Goal: Use online tool/utility: Utilize a website feature to perform a specific function

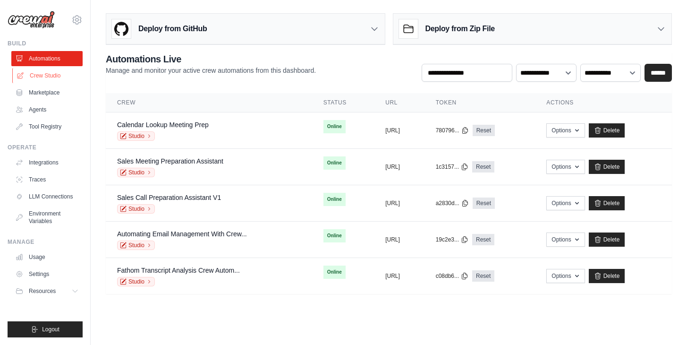
click at [44, 69] on link "Crew Studio" at bounding box center [47, 75] width 71 height 15
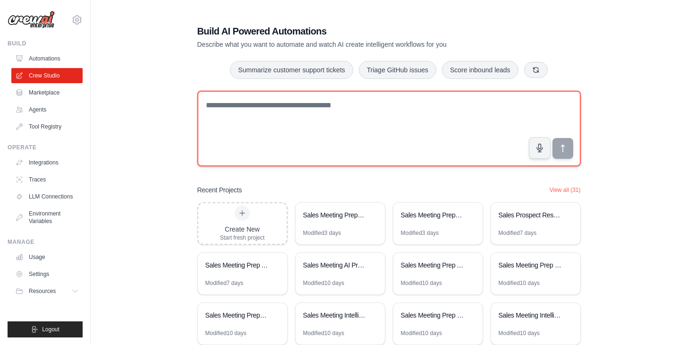
click at [272, 116] on textarea at bounding box center [388, 129] width 383 height 76
paste textarea "**********"
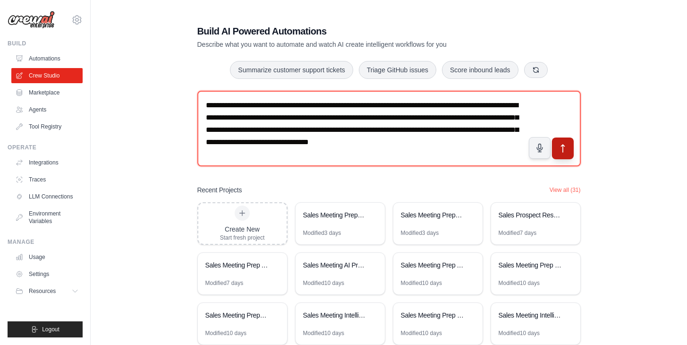
type textarea "**********"
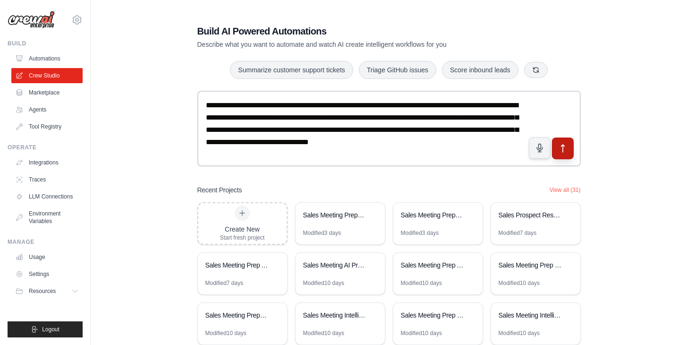
click at [563, 150] on icon "submit" at bounding box center [562, 149] width 3 height 8
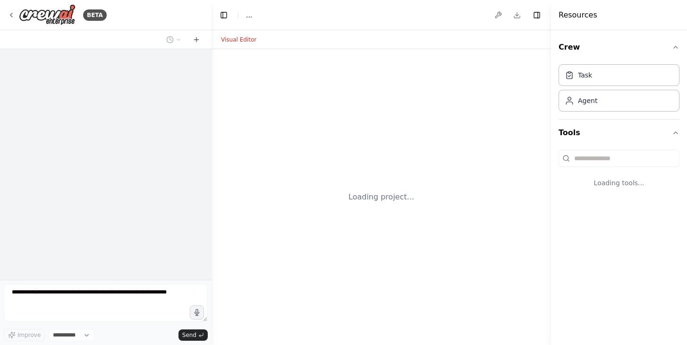
select select "****"
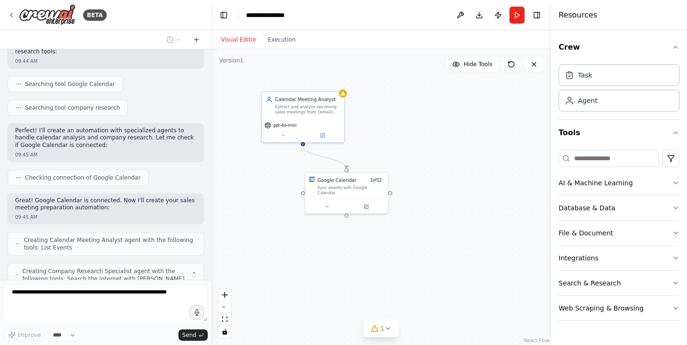
scroll to position [221, 0]
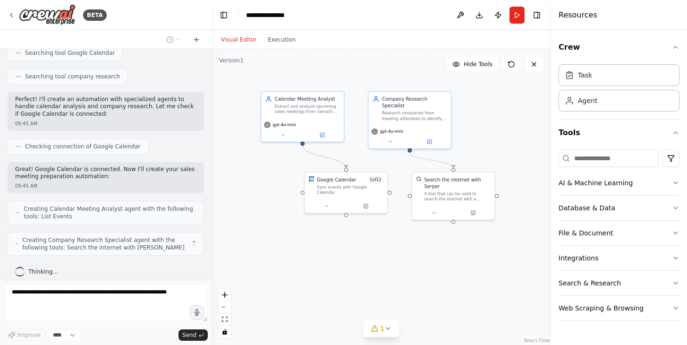
drag, startPoint x: 428, startPoint y: 198, endPoint x: 428, endPoint y: 141, distance: 56.7
click at [427, 141] on div ".deletable-edge-delete-btn { width: 20px; height: 20px; border: 0px solid #ffff…" at bounding box center [382, 197] width 340 height 296
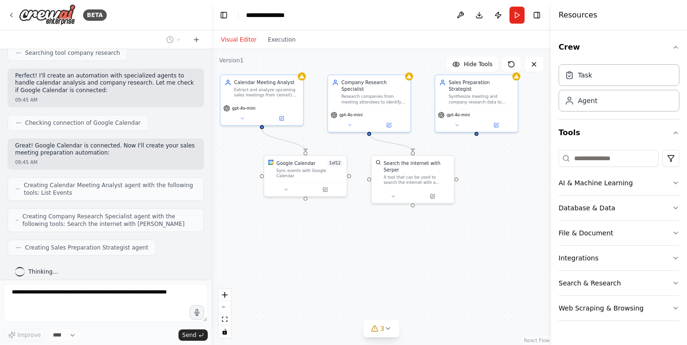
drag, startPoint x: 451, startPoint y: 281, endPoint x: 410, endPoint y: 264, distance: 43.8
click at [410, 264] on div ".deletable-edge-delete-btn { width: 20px; height: 20px; border: 0px solid #ffff…" at bounding box center [382, 197] width 340 height 296
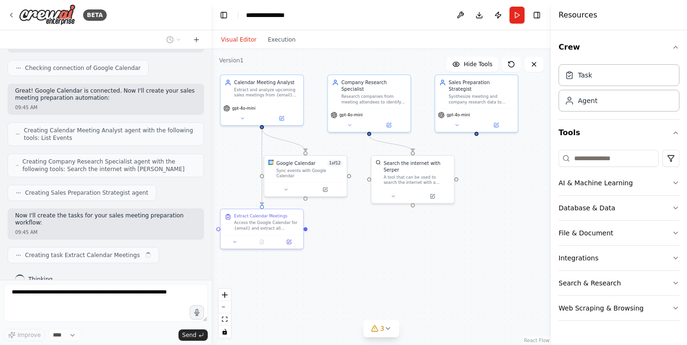
scroll to position [306, 0]
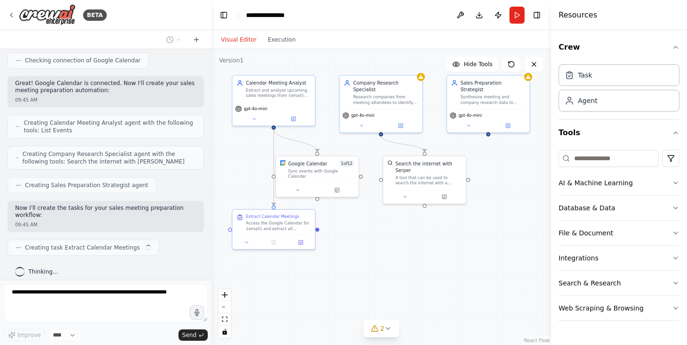
drag, startPoint x: 453, startPoint y: 259, endPoint x: 465, endPoint y: 259, distance: 11.8
click at [465, 259] on div ".deletable-edge-delete-btn { width: 20px; height: 20px; border: 0px solid #ffff…" at bounding box center [382, 197] width 340 height 296
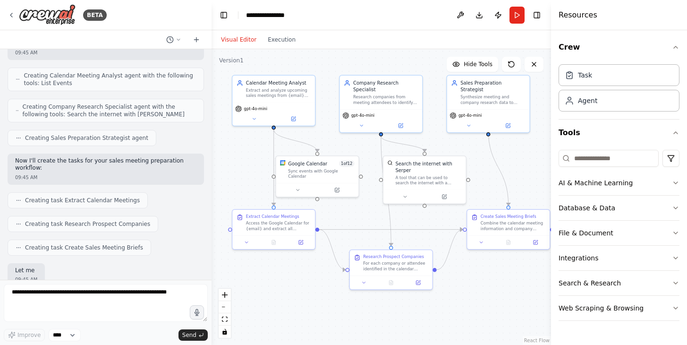
scroll to position [417, 0]
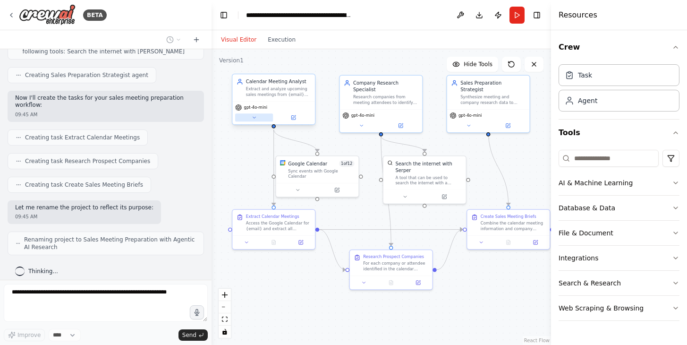
click at [255, 120] on button at bounding box center [254, 117] width 38 height 8
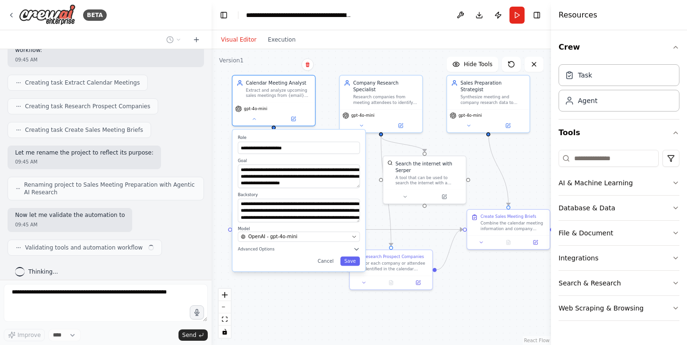
scroll to position [479, 0]
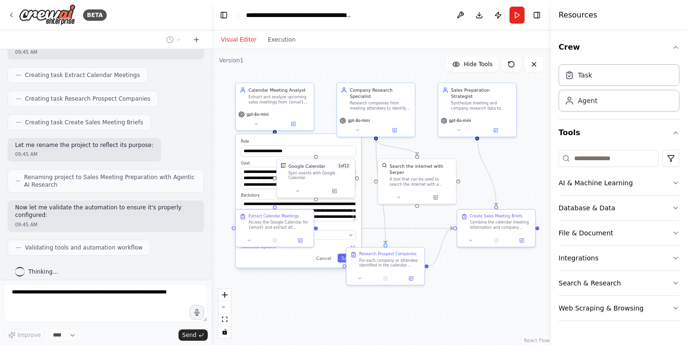
click at [379, 322] on div "**********" at bounding box center [382, 197] width 340 height 296
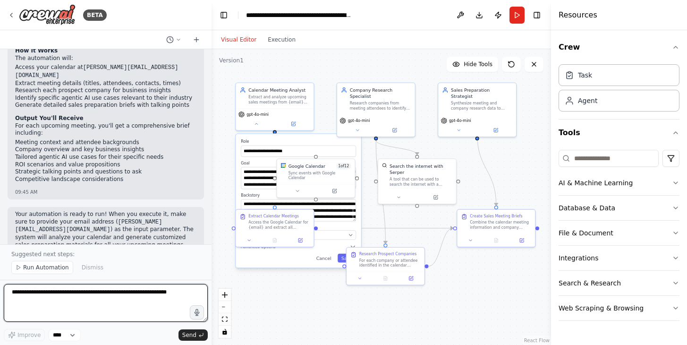
scroll to position [792, 0]
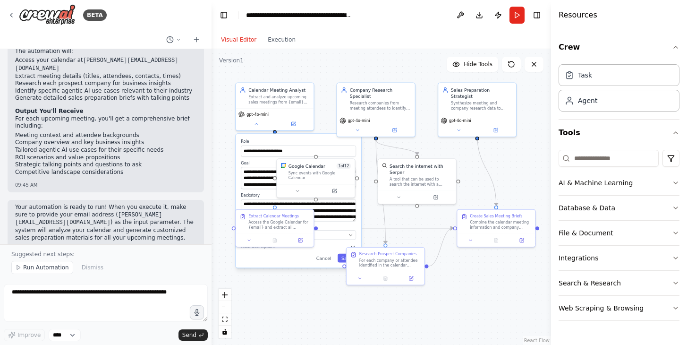
click at [484, 315] on div "**********" at bounding box center [382, 197] width 340 height 296
click at [323, 259] on button "Cancel" at bounding box center [324, 258] width 23 height 9
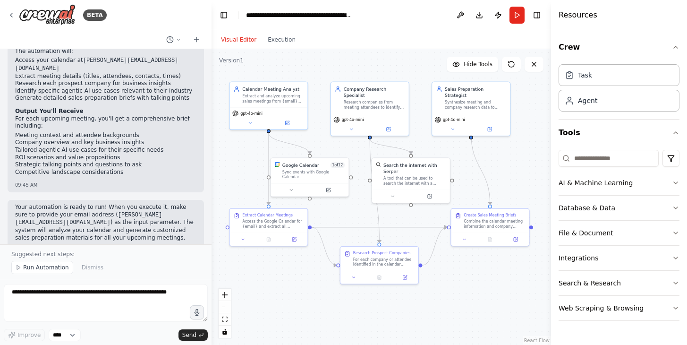
drag, startPoint x: 443, startPoint y: 304, endPoint x: 437, endPoint y: 303, distance: 6.2
click at [437, 303] on div ".deletable-edge-delete-btn { width: 20px; height: 20px; border: 0px solid #ffff…" at bounding box center [382, 197] width 340 height 296
click at [517, 16] on button "Run" at bounding box center [517, 15] width 15 height 17
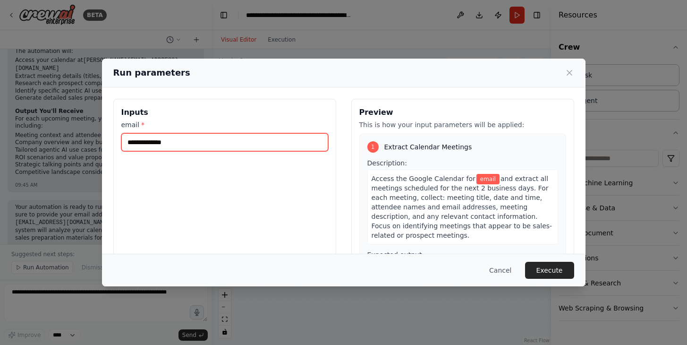
click at [250, 138] on input "email *" at bounding box center [224, 142] width 207 height 18
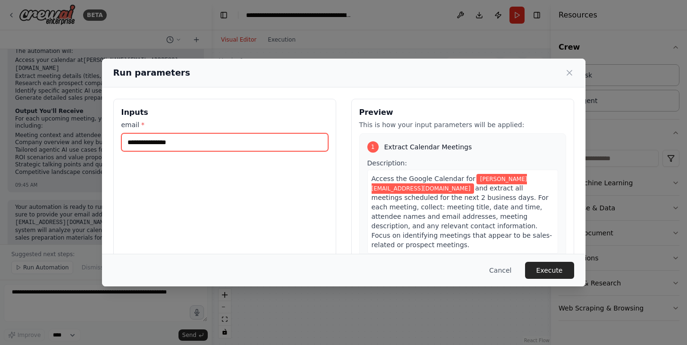
type input "**********"
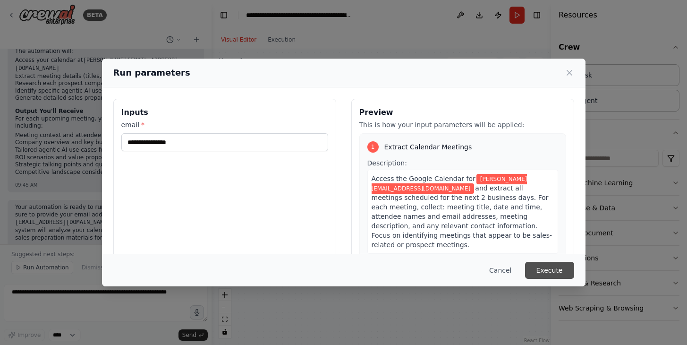
click at [549, 272] on button "Execute" at bounding box center [549, 270] width 49 height 17
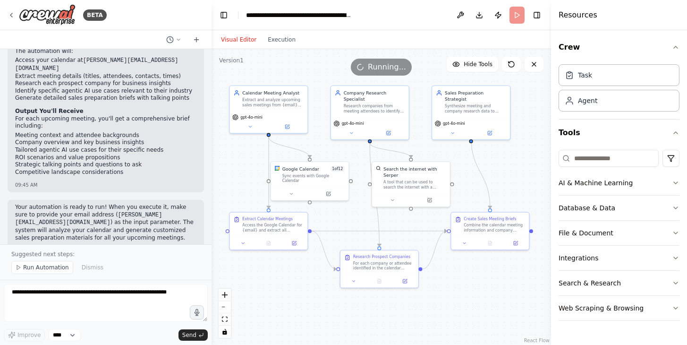
click at [462, 317] on div ".deletable-edge-delete-btn { width: 20px; height: 20px; border: 0px solid #ffff…" at bounding box center [382, 197] width 340 height 296
click at [269, 246] on div at bounding box center [269, 241] width 78 height 13
click at [266, 242] on icon at bounding box center [268, 241] width 5 height 5
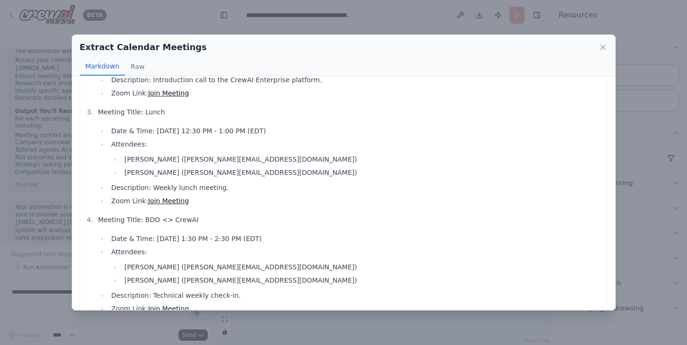
scroll to position [253, 0]
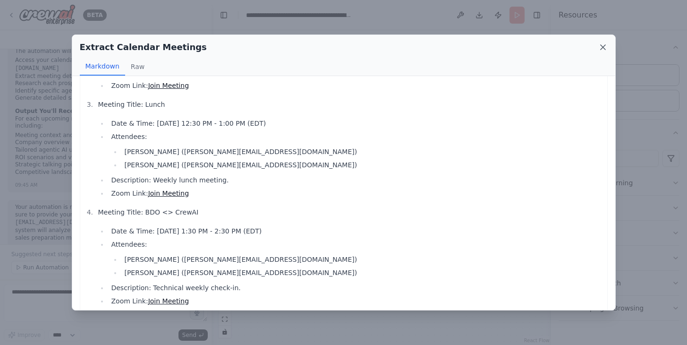
click at [602, 50] on icon at bounding box center [602, 47] width 9 height 9
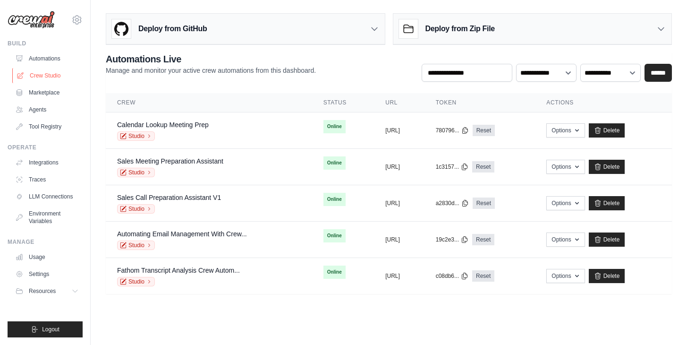
click at [55, 71] on link "Crew Studio" at bounding box center [47, 75] width 71 height 15
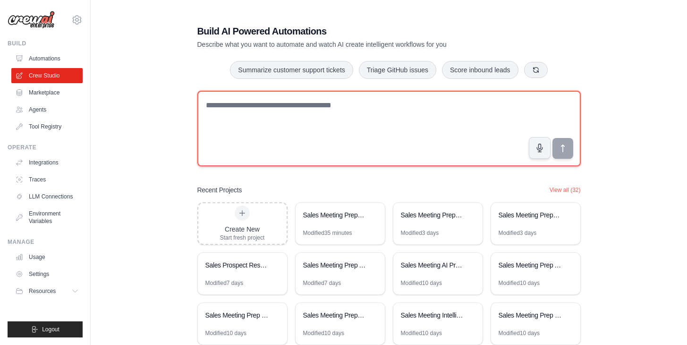
click at [285, 119] on textarea at bounding box center [388, 129] width 383 height 76
paste textarea "********"
type textarea "********"
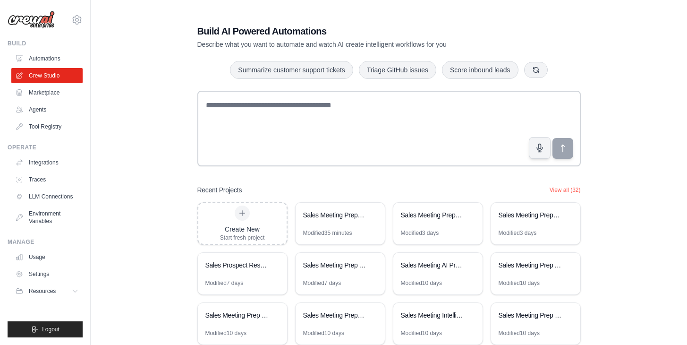
click at [33, 24] on img at bounding box center [31, 20] width 47 height 18
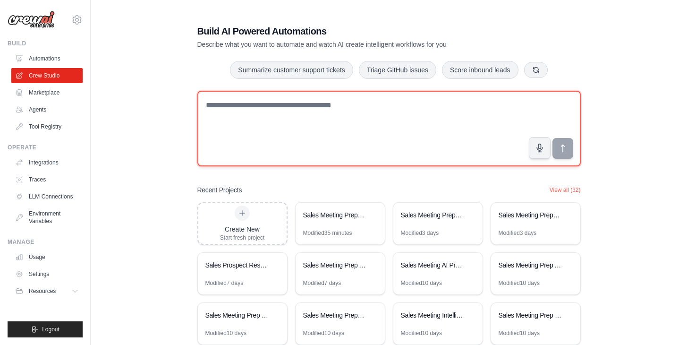
click at [292, 126] on textarea at bounding box center [388, 129] width 383 height 76
click at [258, 116] on textarea at bounding box center [388, 129] width 383 height 76
click at [257, 106] on textarea at bounding box center [388, 129] width 383 height 76
click at [279, 107] on textarea at bounding box center [388, 129] width 383 height 76
click at [290, 107] on textarea at bounding box center [388, 129] width 383 height 76
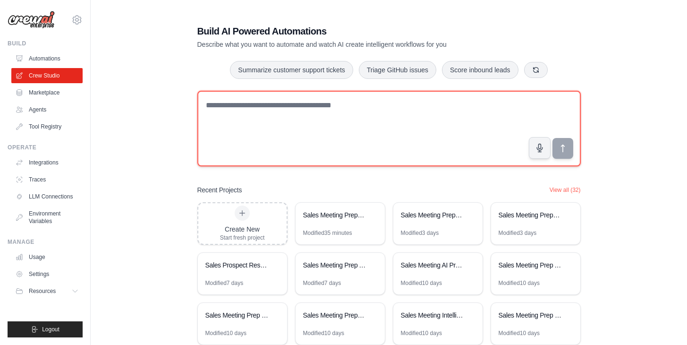
click at [294, 107] on textarea at bounding box center [388, 129] width 383 height 76
click at [264, 107] on textarea at bounding box center [388, 129] width 383 height 76
paste textarea "**********"
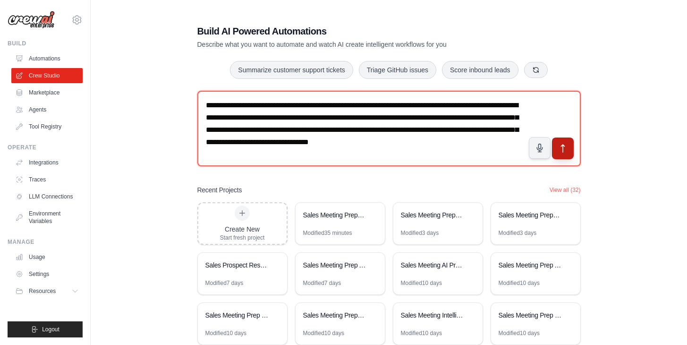
type textarea "**********"
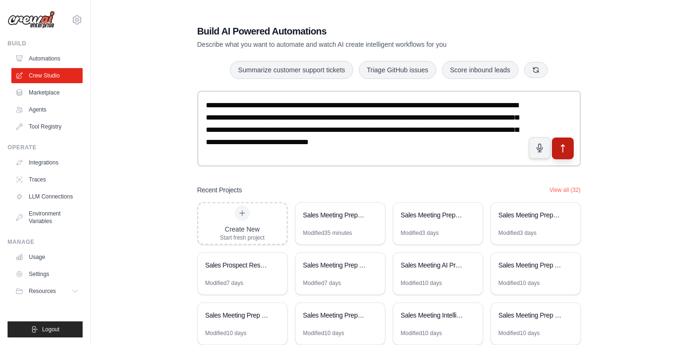
click at [560, 145] on icon "submit" at bounding box center [563, 149] width 10 height 10
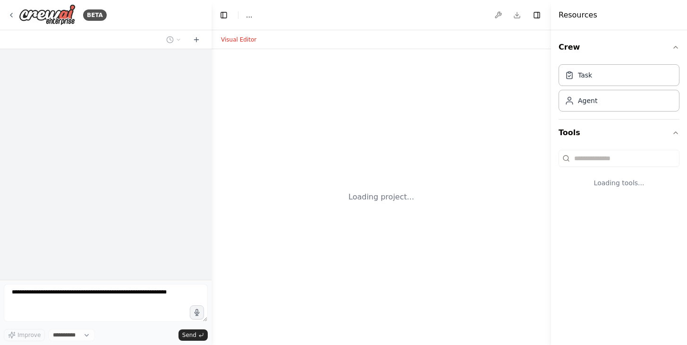
select select "****"
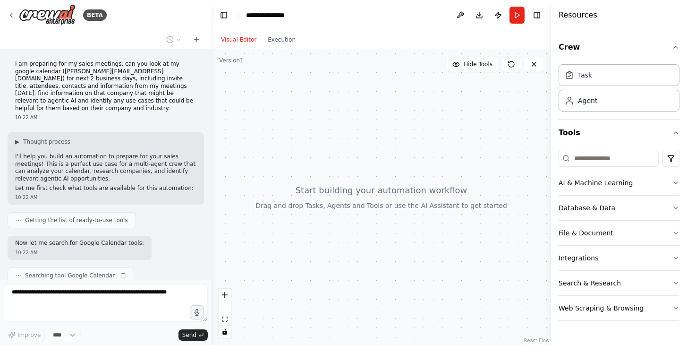
scroll to position [28, 0]
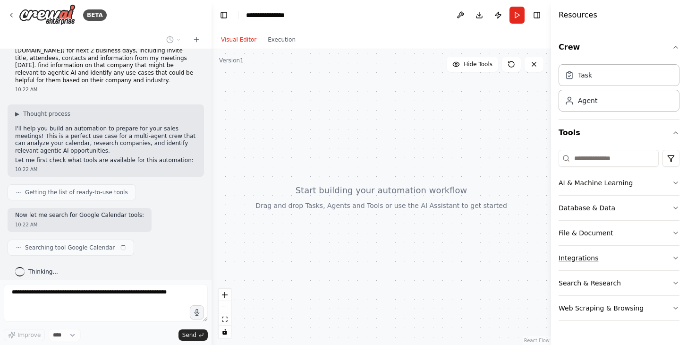
click at [623, 264] on button "Integrations" at bounding box center [619, 258] width 121 height 25
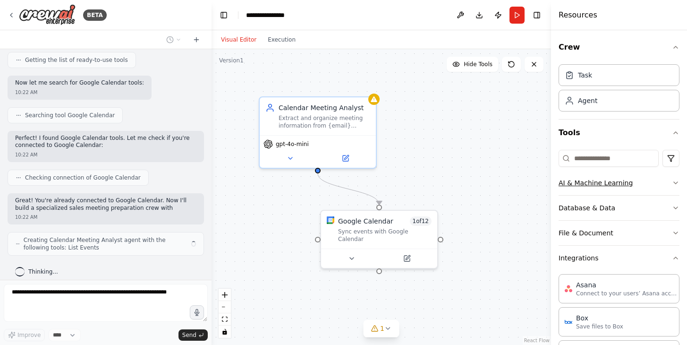
scroll to position [168, 0]
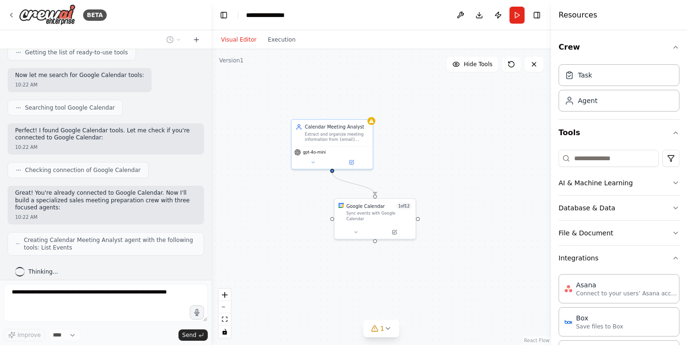
drag, startPoint x: 505, startPoint y: 185, endPoint x: 471, endPoint y: 182, distance: 33.7
click at [471, 182] on div ".deletable-edge-delete-btn { width: 20px; height: 20px; border: 0px solid #ffff…" at bounding box center [382, 197] width 340 height 296
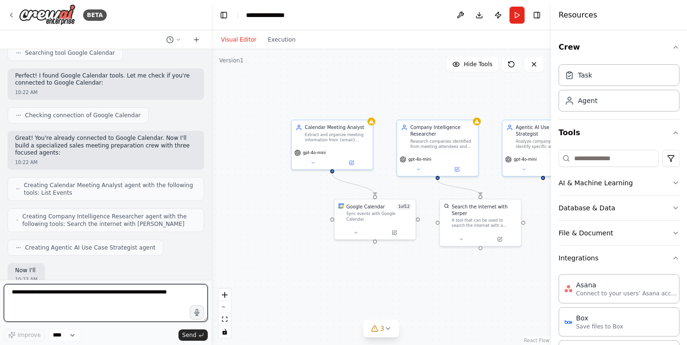
scroll to position [277, 0]
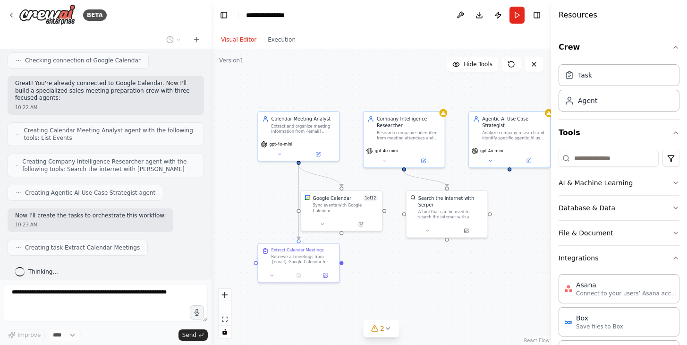
drag, startPoint x: 460, startPoint y: 291, endPoint x: 426, endPoint y: 282, distance: 34.6
click at [426, 282] on div ".deletable-edge-delete-btn { width: 20px; height: 20px; border: 0px solid #ffff…" at bounding box center [382, 197] width 340 height 296
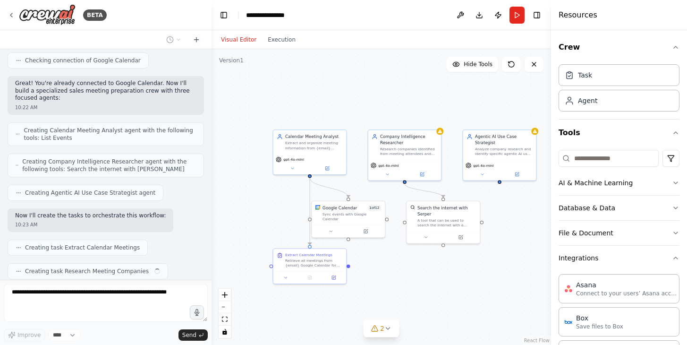
scroll to position [301, 0]
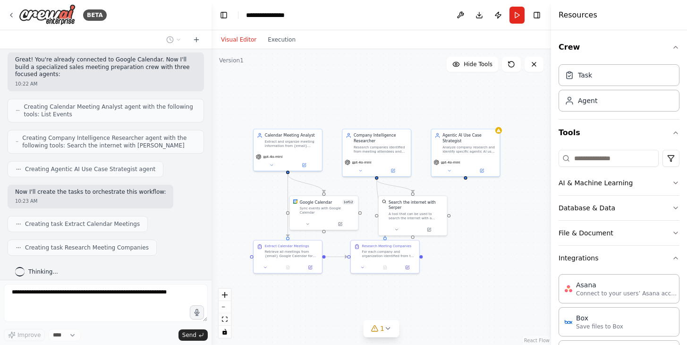
drag, startPoint x: 485, startPoint y: 306, endPoint x: 456, endPoint y: 295, distance: 31.0
click at [456, 295] on div ".deletable-edge-delete-btn { width: 20px; height: 20px; border: 0px solid #ffff…" at bounding box center [382, 197] width 340 height 296
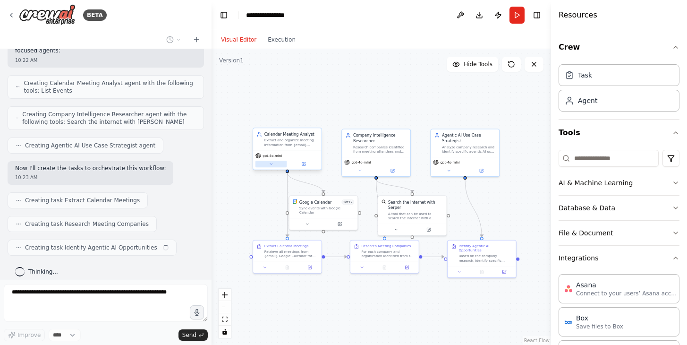
click at [274, 166] on button at bounding box center [270, 164] width 31 height 7
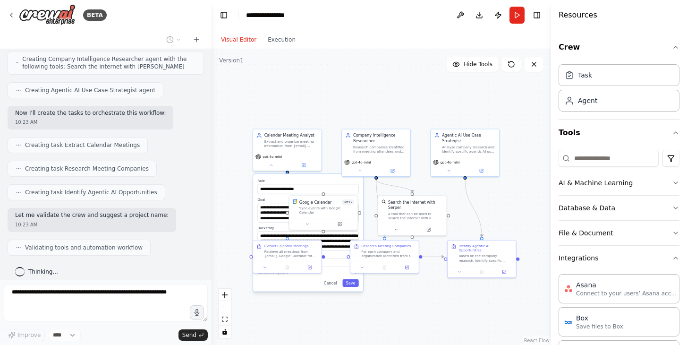
scroll to position [403, 0]
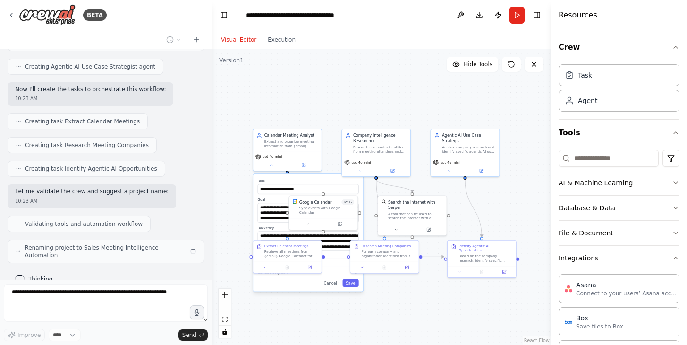
click at [373, 107] on div "**********" at bounding box center [382, 197] width 340 height 296
click at [330, 285] on button "Cancel" at bounding box center [331, 283] width 20 height 8
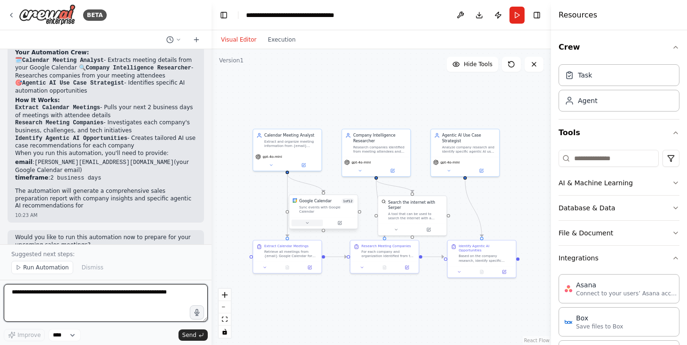
scroll to position [645, 0]
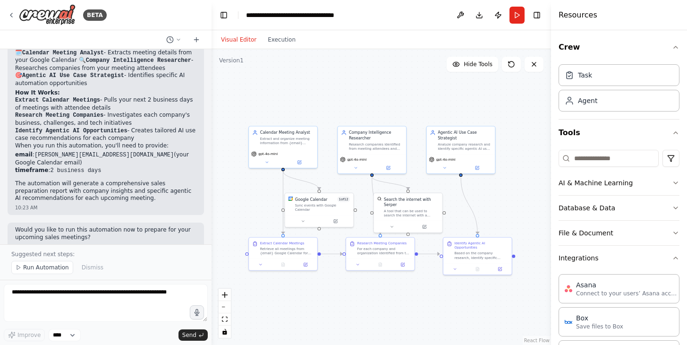
drag, startPoint x: 421, startPoint y: 304, endPoint x: 417, endPoint y: 301, distance: 5.1
click at [417, 301] on div ".deletable-edge-delete-btn { width: 20px; height: 20px; border: 0px solid #ffff…" at bounding box center [382, 197] width 340 height 296
click at [515, 14] on button "Run" at bounding box center [517, 15] width 15 height 17
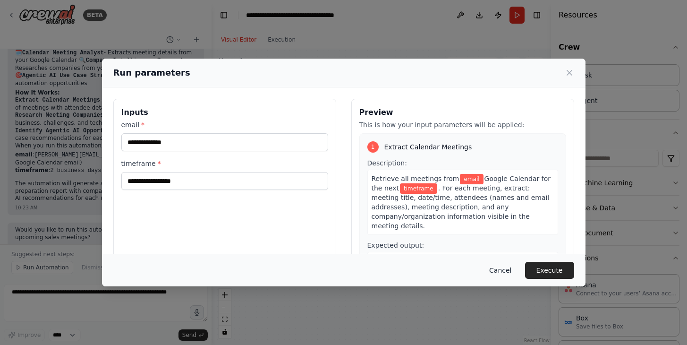
click at [506, 272] on button "Cancel" at bounding box center [500, 270] width 37 height 17
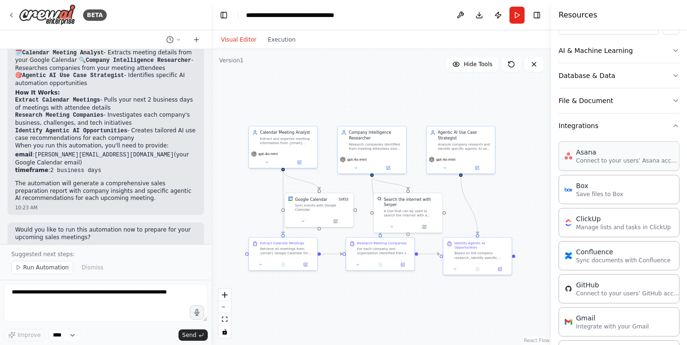
scroll to position [238, 0]
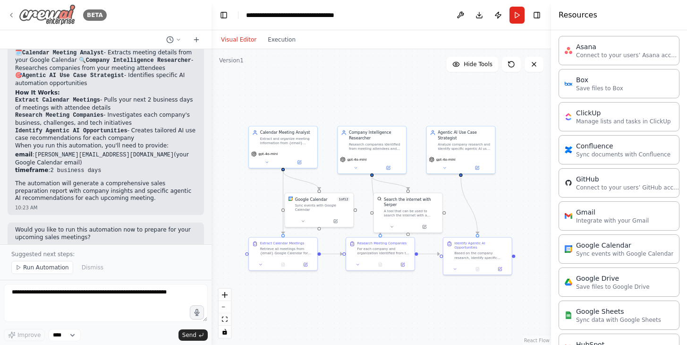
click at [12, 16] on icon at bounding box center [12, 15] width 8 height 8
